Goal: Information Seeking & Learning: Learn about a topic

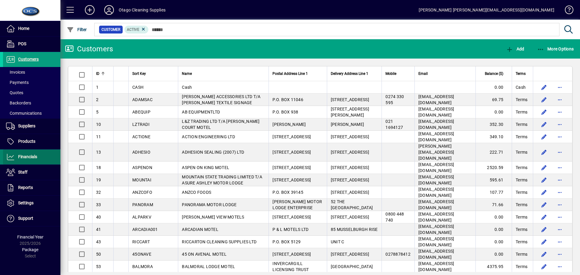
click at [36, 156] on span "Financials" at bounding box center [27, 156] width 19 height 5
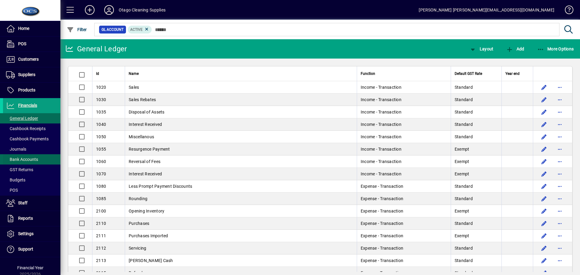
click at [32, 161] on span "Bank Accounts" at bounding box center [22, 159] width 32 height 5
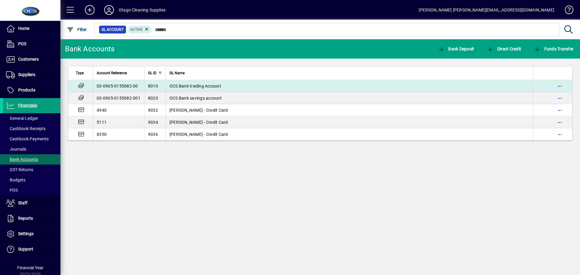
click at [198, 84] on span "OCS Bank trading Account" at bounding box center [196, 86] width 52 height 5
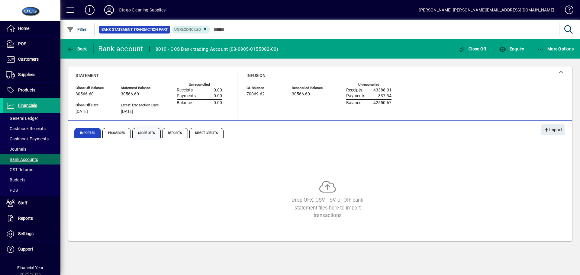
click at [148, 133] on span "Close Offs" at bounding box center [146, 133] width 28 height 10
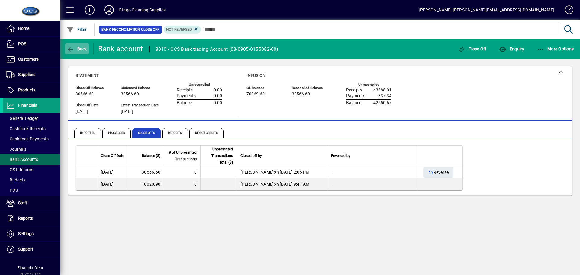
click at [71, 47] on icon "button" at bounding box center [71, 50] width 8 height 6
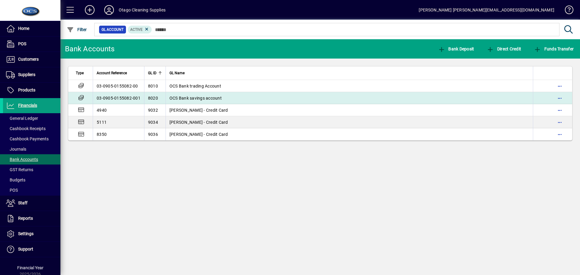
click at [179, 99] on span "OCS Bank savings account" at bounding box center [196, 98] width 52 height 5
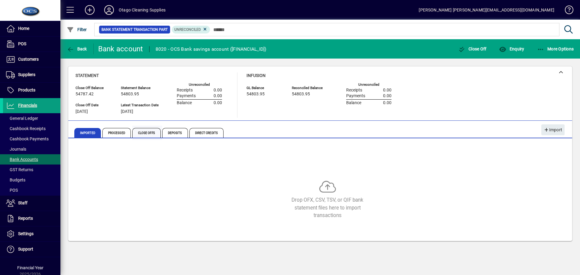
click at [151, 130] on span "Close Offs" at bounding box center [146, 133] width 28 height 10
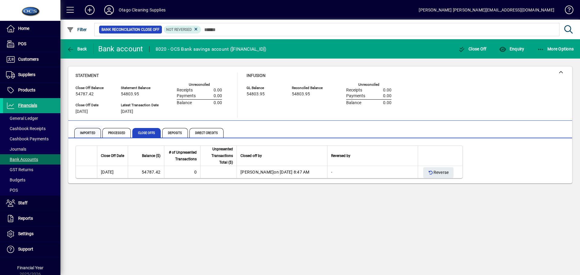
click at [89, 131] on span "Imported" at bounding box center [87, 133] width 27 height 10
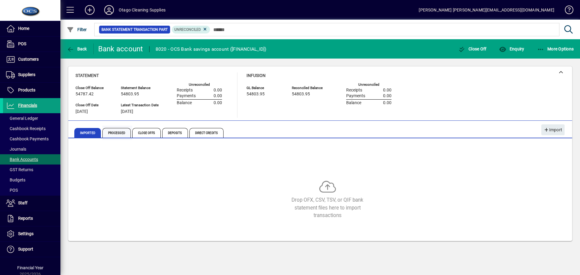
click at [120, 134] on span "Processed" at bounding box center [116, 133] width 28 height 10
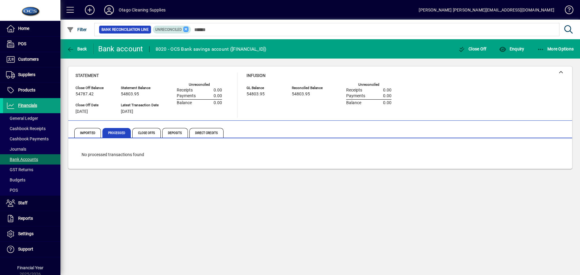
click at [185, 30] on icon at bounding box center [185, 29] width 5 height 5
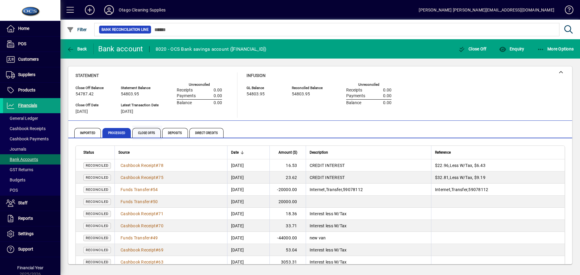
click at [144, 133] on span "Close Offs" at bounding box center [146, 133] width 28 height 10
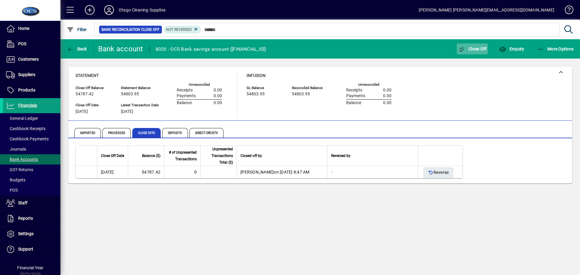
click at [476, 50] on span "Close Off" at bounding box center [473, 49] width 28 height 5
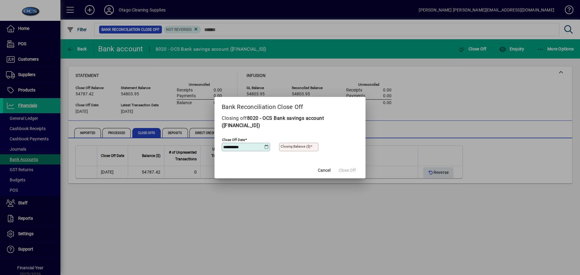
type input "**********"
type input "********"
click at [353, 171] on span "Close Off" at bounding box center [347, 170] width 17 height 6
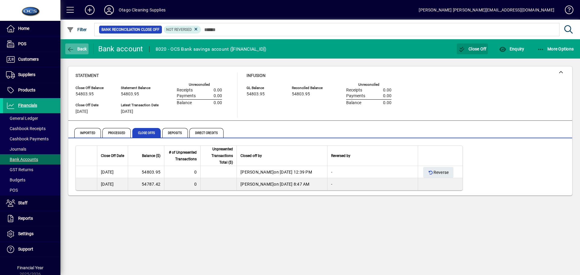
click at [76, 48] on span "Back" at bounding box center [77, 49] width 20 height 5
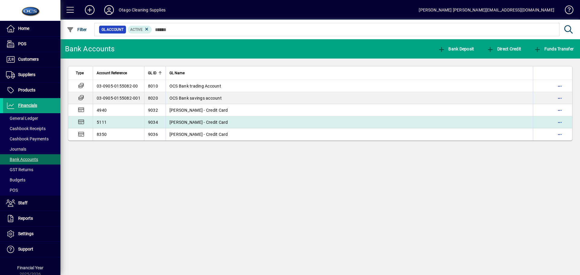
click at [178, 124] on span "[PERSON_NAME] - Credit Card" at bounding box center [199, 122] width 59 height 5
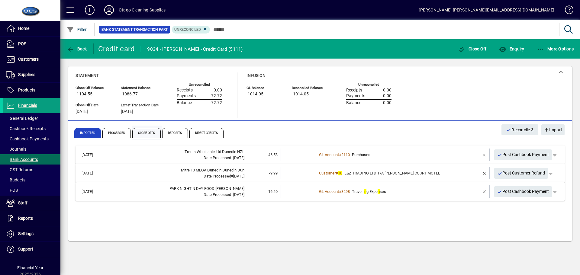
click at [153, 133] on span "Close Offs" at bounding box center [146, 133] width 28 height 10
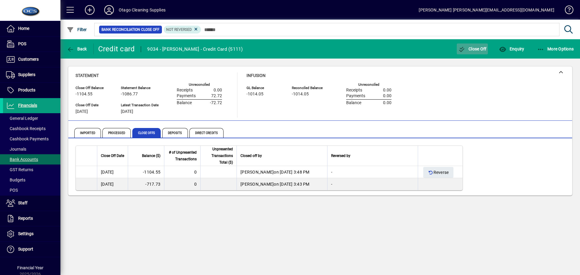
click at [479, 49] on span "Close Off" at bounding box center [473, 49] width 28 height 5
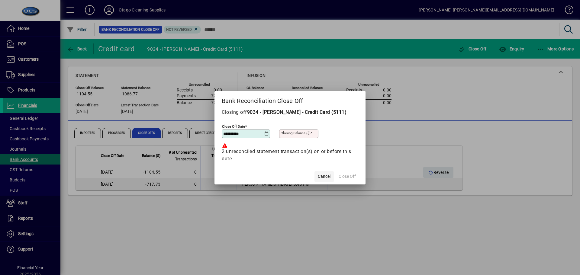
type input "**********"
click at [327, 177] on span "Cancel" at bounding box center [324, 177] width 13 height 6
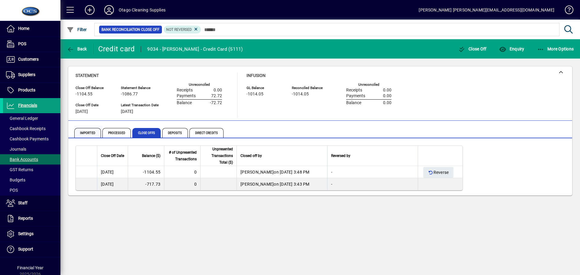
click at [88, 133] on span "Imported" at bounding box center [87, 133] width 27 height 10
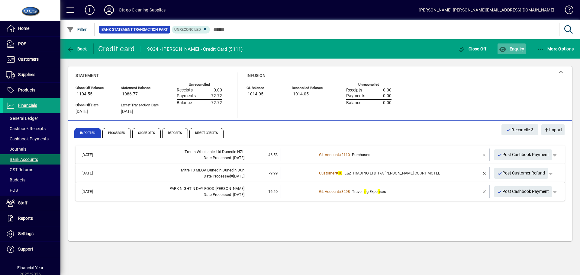
click at [507, 47] on icon "button" at bounding box center [503, 50] width 8 height 6
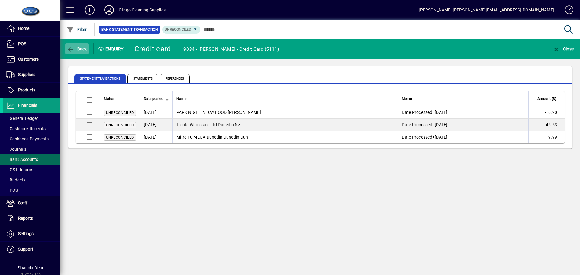
click at [81, 48] on span "Back" at bounding box center [77, 49] width 20 height 5
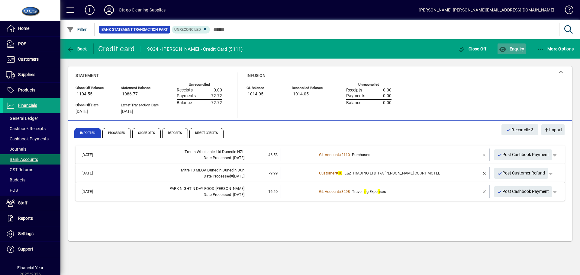
click at [514, 50] on span "Enquiry" at bounding box center [511, 49] width 25 height 5
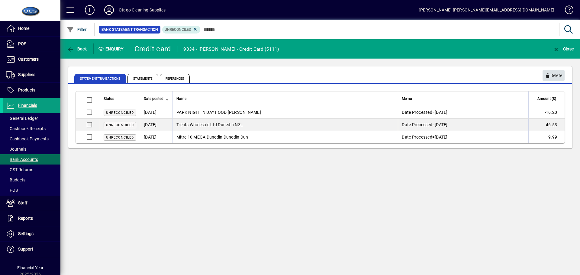
click at [555, 76] on span "Delete" at bounding box center [553, 76] width 17 height 10
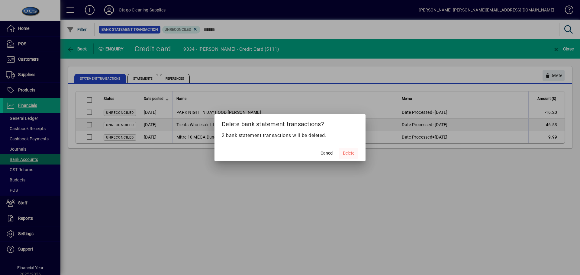
click at [351, 153] on span "Delete" at bounding box center [348, 153] width 11 height 6
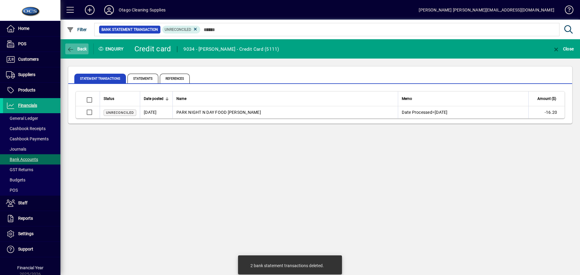
click at [76, 48] on span "Back" at bounding box center [77, 49] width 20 height 5
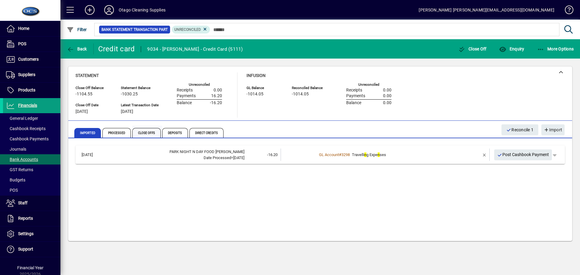
click at [149, 131] on span "Close Offs" at bounding box center [146, 133] width 28 height 10
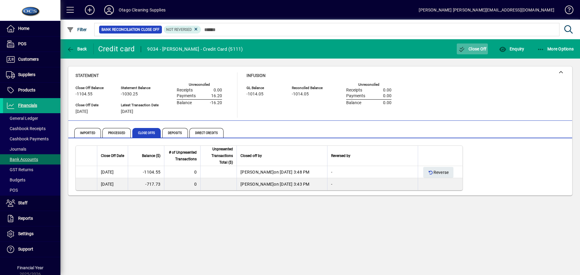
click at [469, 48] on span "Close Off" at bounding box center [473, 49] width 28 height 5
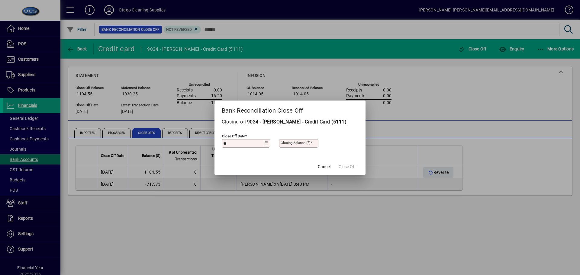
type input "**********"
type input "********"
click at [344, 166] on span "Close Off" at bounding box center [347, 167] width 17 height 6
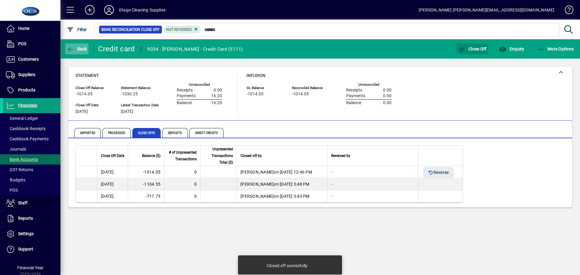
click at [81, 50] on span "Back" at bounding box center [77, 49] width 20 height 5
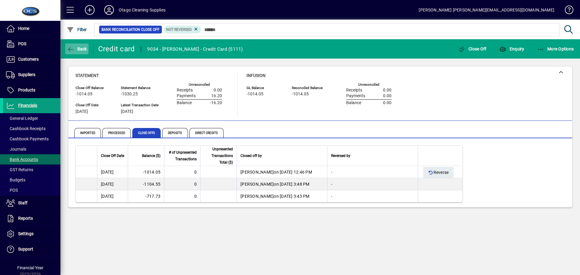
click at [78, 49] on span "Back" at bounding box center [77, 49] width 20 height 5
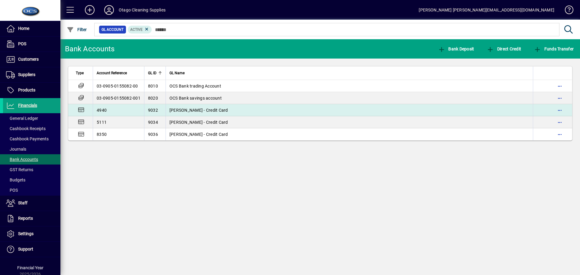
click at [176, 114] on td "[PERSON_NAME] - Credit Card" at bounding box center [350, 110] width 368 height 12
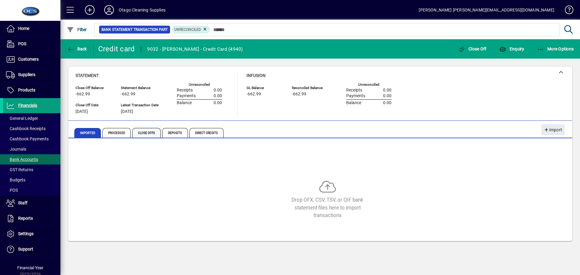
click at [150, 134] on span "Close Offs" at bounding box center [146, 133] width 28 height 10
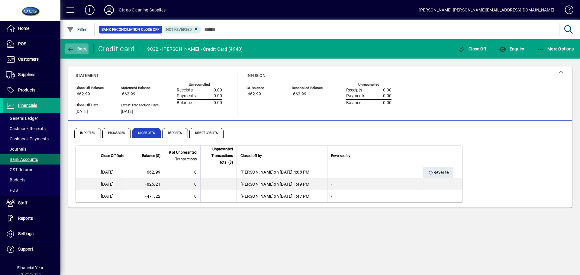
click at [71, 50] on icon "button" at bounding box center [71, 50] width 8 height 6
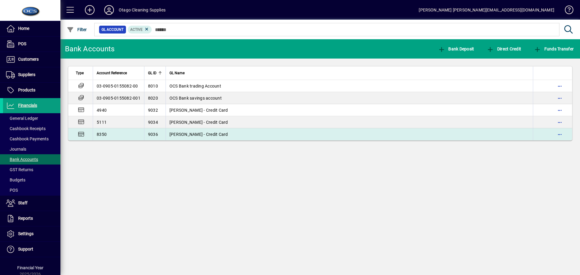
click at [177, 140] on td "[PERSON_NAME] - Credit Card" at bounding box center [350, 134] width 368 height 12
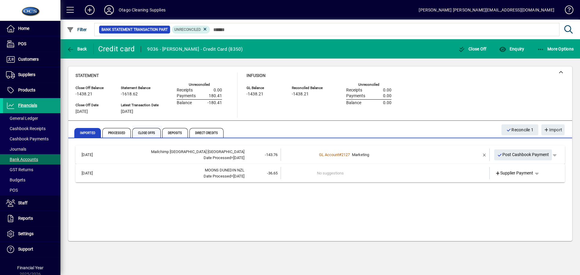
click at [143, 135] on span "Close Offs" at bounding box center [146, 133] width 28 height 10
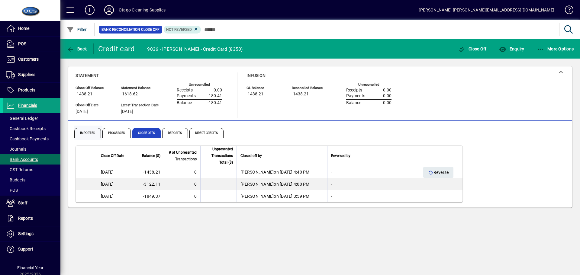
click at [84, 134] on span "Imported" at bounding box center [87, 133] width 27 height 10
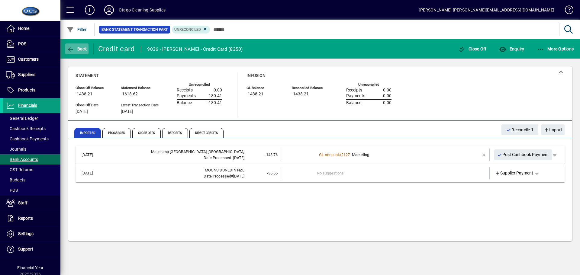
click at [79, 48] on span "Back" at bounding box center [77, 49] width 20 height 5
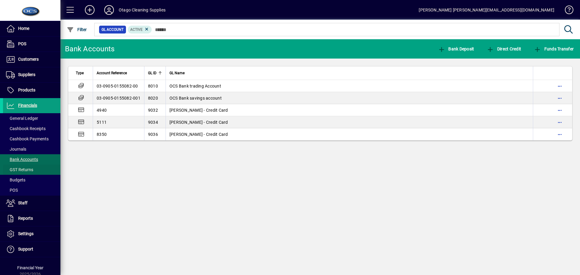
click at [30, 169] on span "GST Returns" at bounding box center [19, 169] width 27 height 5
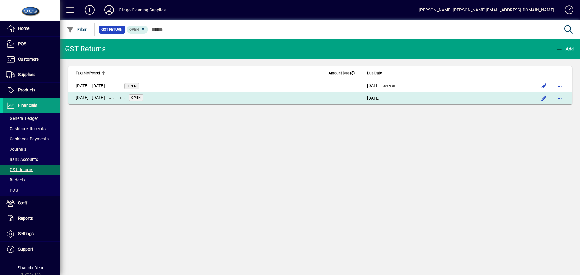
click at [141, 97] on span "Open" at bounding box center [136, 98] width 10 height 4
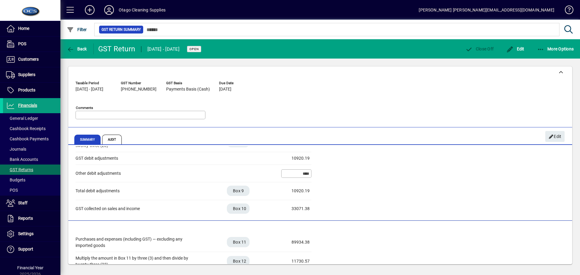
scroll to position [90, 0]
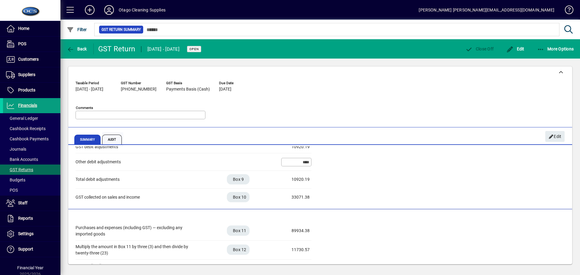
click at [113, 140] on span "Audit" at bounding box center [112, 140] width 20 height 10
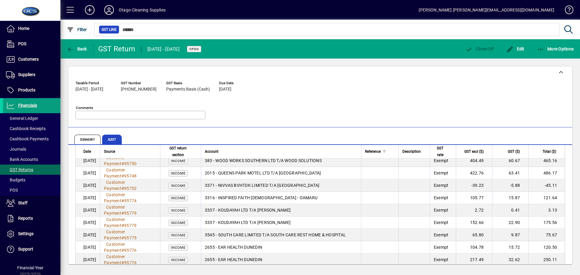
scroll to position [393, 0]
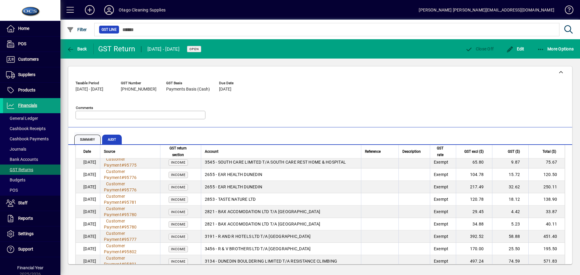
click at [83, 141] on span "Summary" at bounding box center [87, 140] width 26 height 10
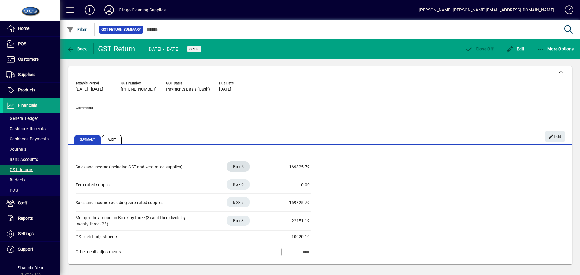
click at [239, 167] on span "Box 5" at bounding box center [238, 167] width 11 height 6
click at [239, 170] on button "Box 5" at bounding box center [242, 167] width 27 height 8
click at [17, 119] on span "General Ledger" at bounding box center [22, 118] width 32 height 5
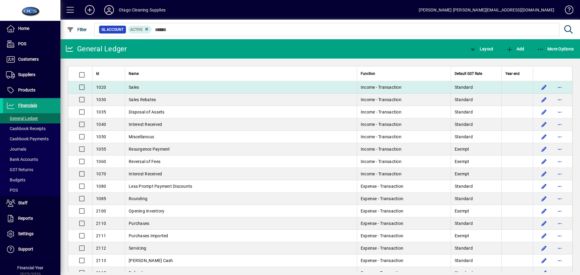
click at [137, 88] on span "Sales" at bounding box center [134, 87] width 10 height 5
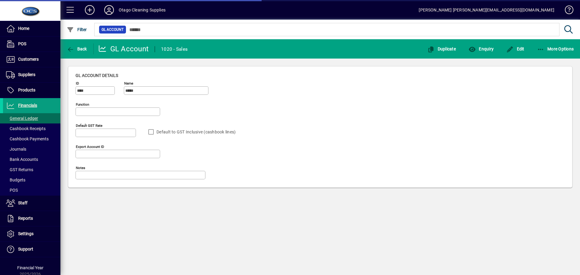
type input "**********"
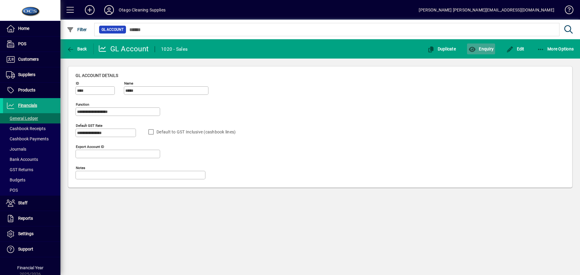
click at [488, 49] on span "Enquiry" at bounding box center [481, 49] width 25 height 5
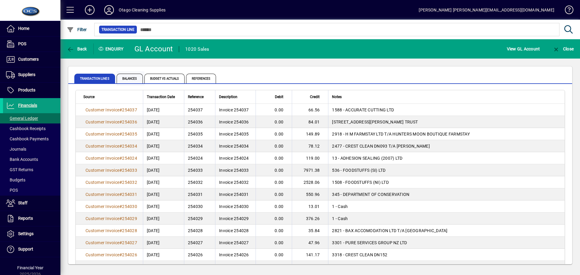
click at [131, 80] on span "Balances" at bounding box center [130, 79] width 26 height 10
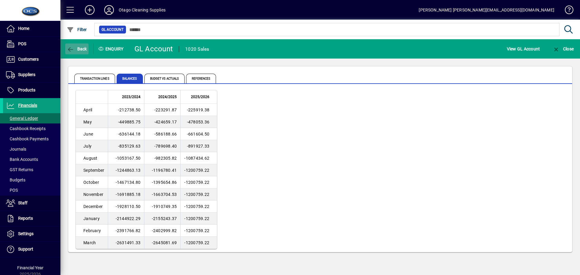
click at [77, 47] on span "Back" at bounding box center [77, 49] width 20 height 5
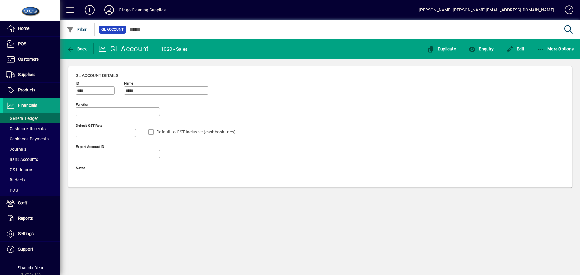
type input "**********"
click at [491, 52] on span "button" at bounding box center [481, 49] width 28 height 15
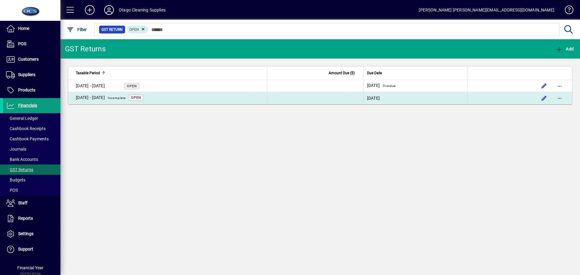
click at [141, 98] on span "Open" at bounding box center [136, 98] width 10 height 4
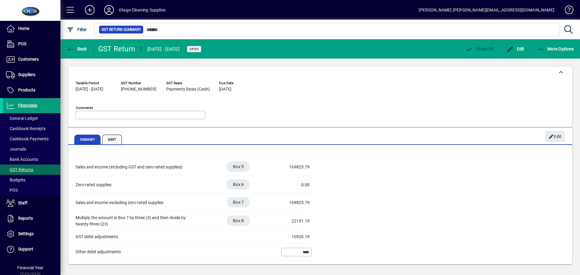
click at [114, 138] on span "Audit" at bounding box center [112, 140] width 20 height 10
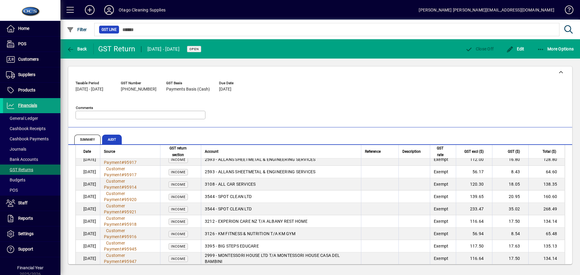
scroll to position [725, 0]
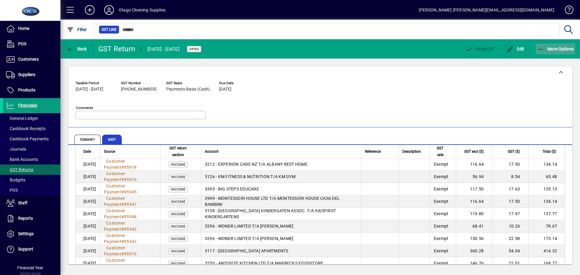
click at [552, 49] on span "More Options" at bounding box center [555, 49] width 37 height 5
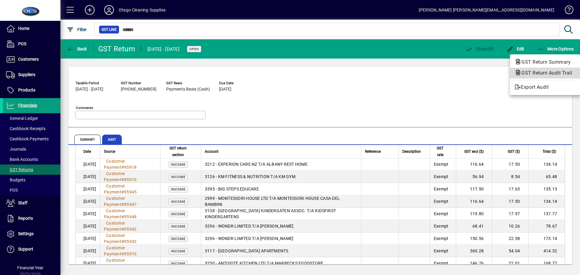
click at [544, 73] on span "GST Return Audit Trail" at bounding box center [545, 73] width 60 height 6
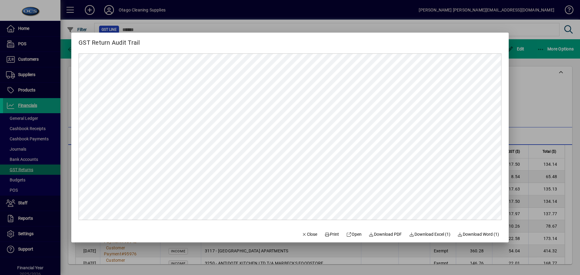
scroll to position [0, 0]
click at [355, 236] on span "Open" at bounding box center [353, 235] width 15 height 6
click at [302, 234] on span "Close" at bounding box center [310, 235] width 16 height 6
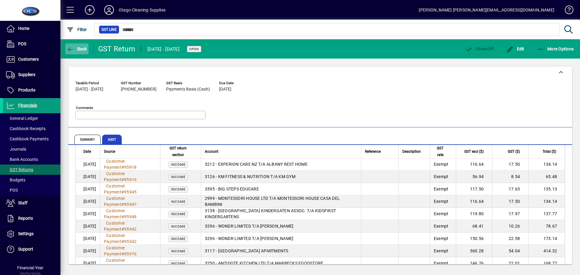
click at [77, 48] on span "Back" at bounding box center [77, 49] width 20 height 5
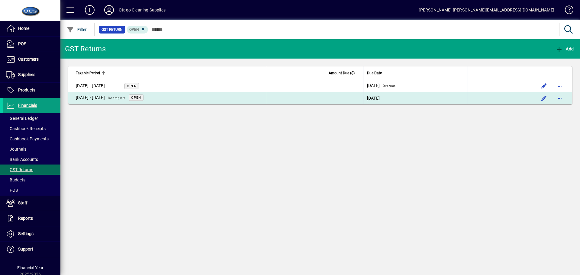
click at [141, 98] on span "Open" at bounding box center [136, 98] width 10 height 4
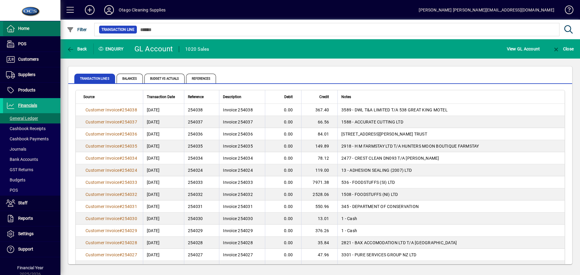
click at [33, 31] on span at bounding box center [31, 28] width 57 height 15
